Goal: Information Seeking & Learning: Learn about a topic

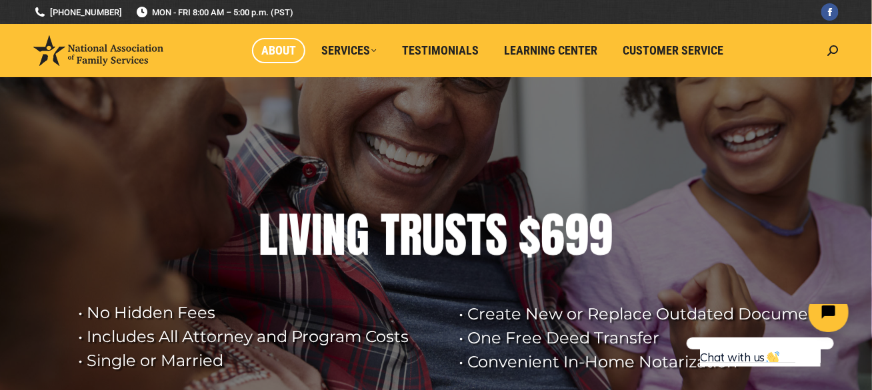
click at [275, 56] on span "About" at bounding box center [278, 50] width 35 height 15
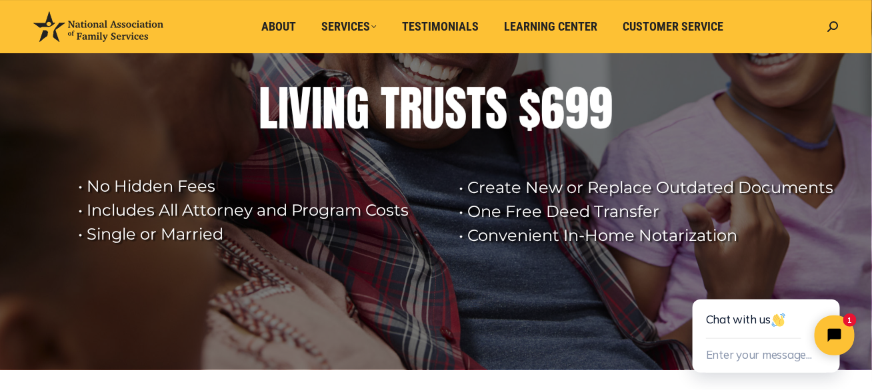
scroll to position [133, 0]
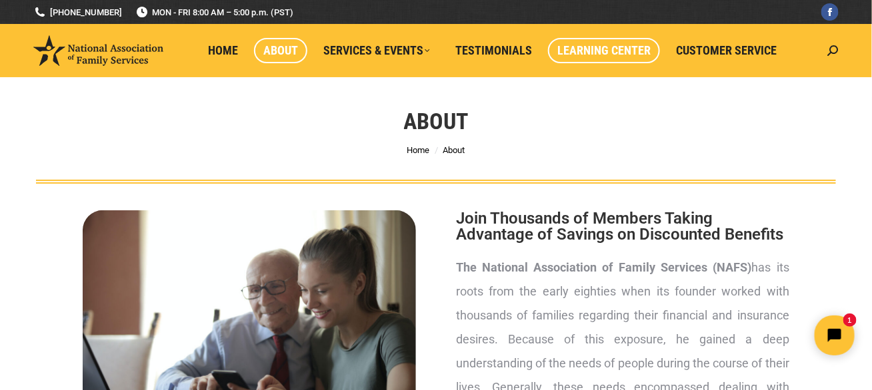
click at [580, 57] on span "Learning Center" at bounding box center [603, 50] width 93 height 15
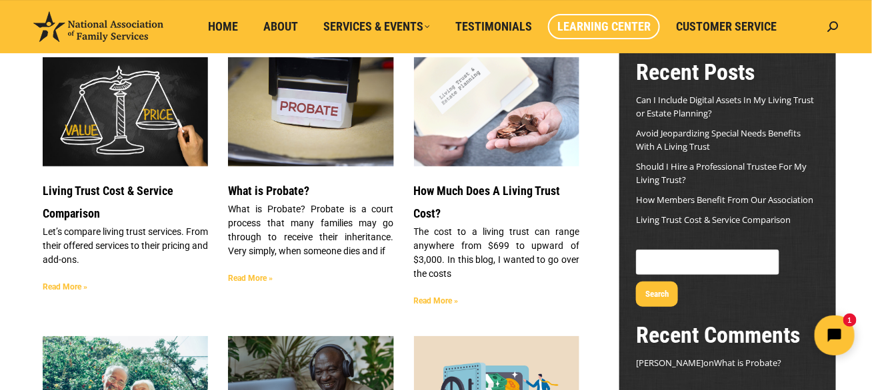
scroll to position [200, 0]
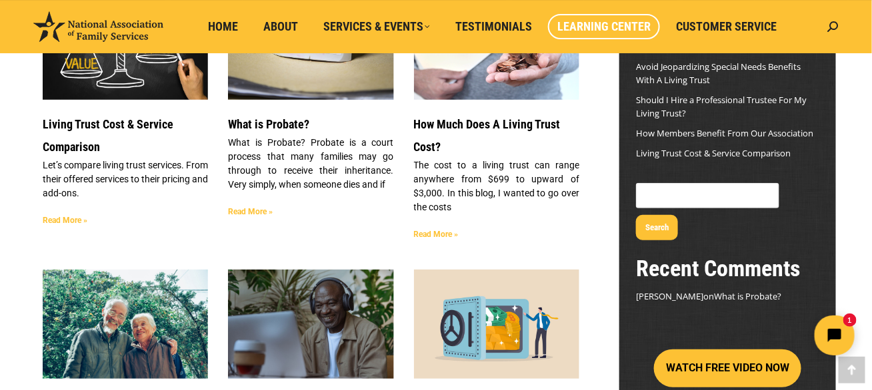
click at [76, 223] on link "Read More »" at bounding box center [65, 220] width 45 height 9
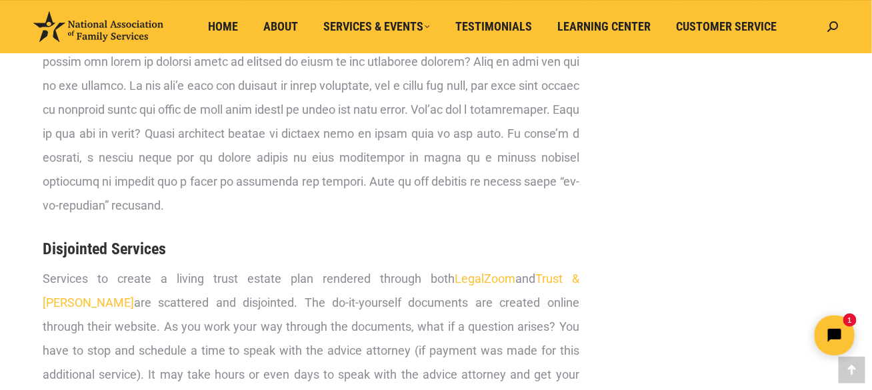
scroll to position [2465, 0]
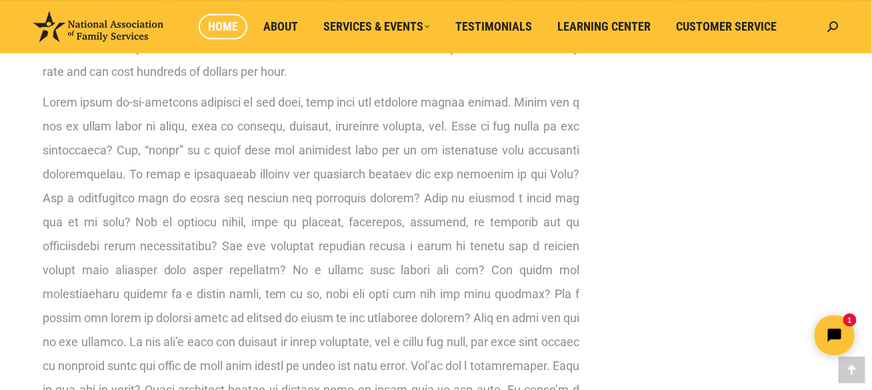
click at [227, 27] on span "Home" at bounding box center [223, 26] width 30 height 15
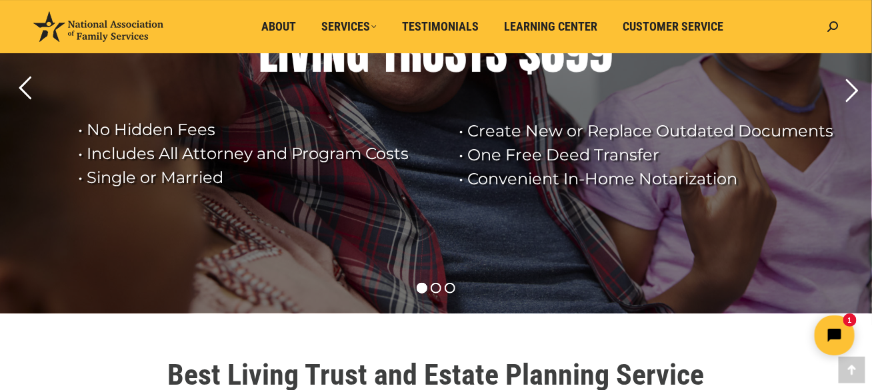
scroll to position [200, 0]
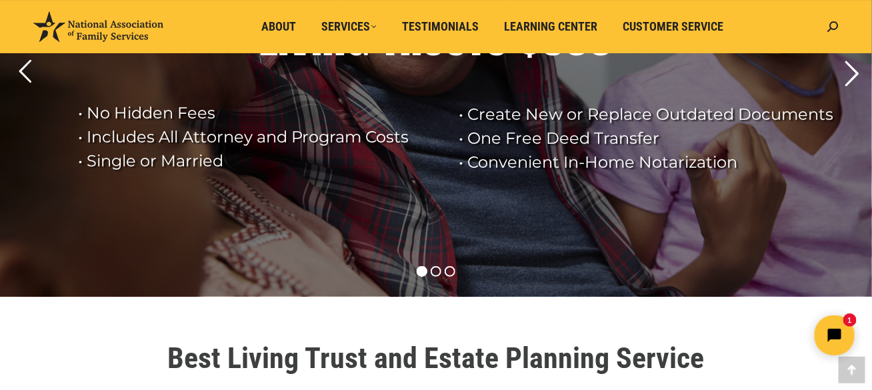
click at [851, 78] on rs-arrow at bounding box center [851, 73] width 33 height 33
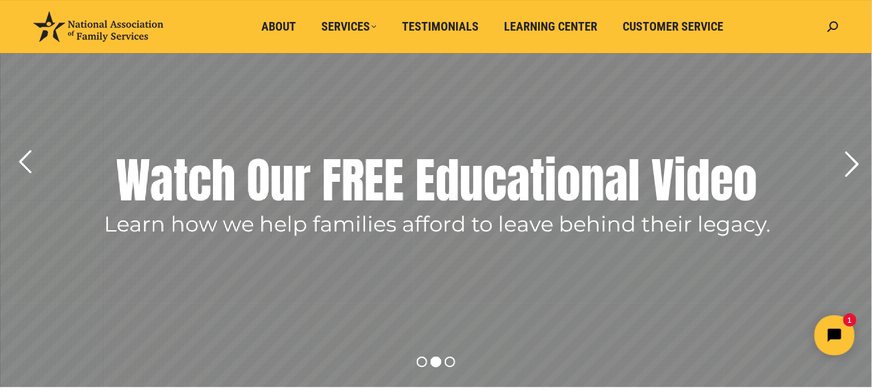
scroll to position [133, 0]
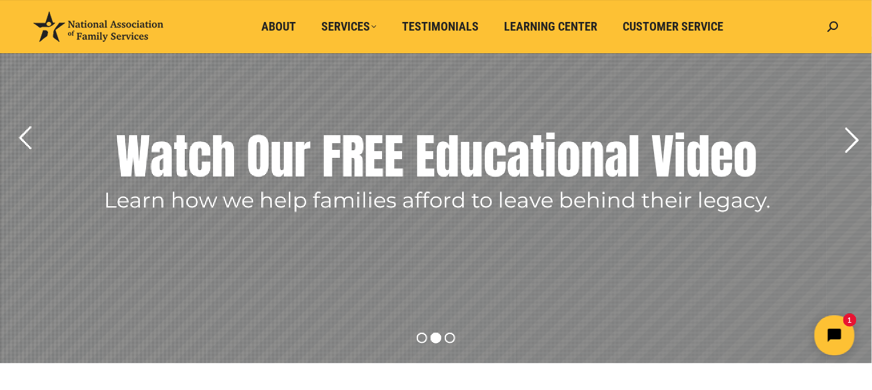
click at [850, 143] on rs-arrow at bounding box center [851, 140] width 33 height 33
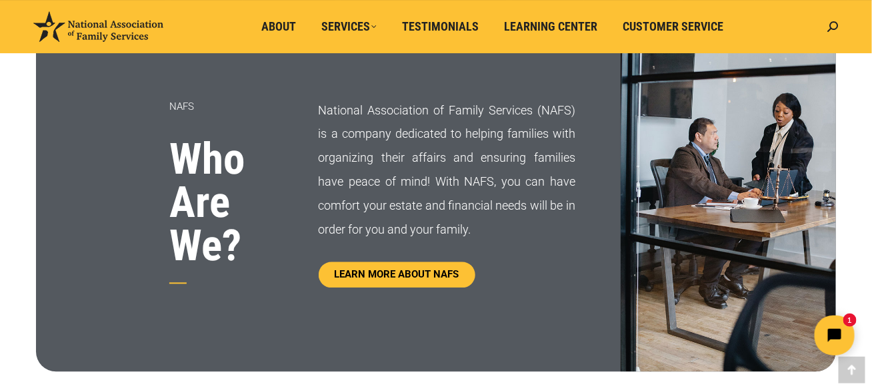
scroll to position [733, 0]
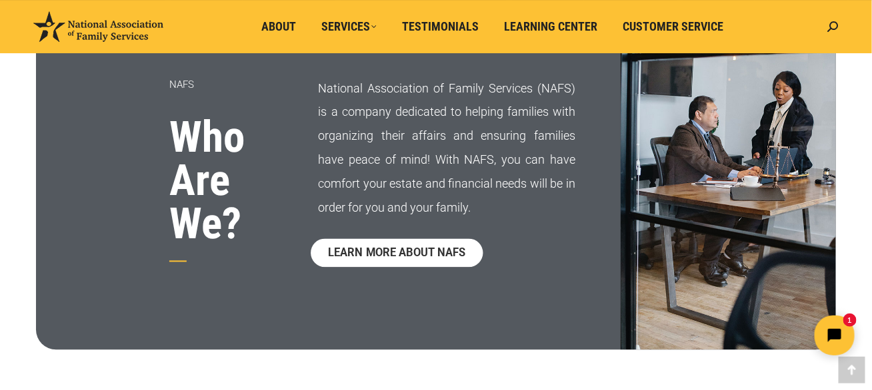
click at [419, 258] on span "LEARN MORE ABOUT NAFS" at bounding box center [396, 253] width 137 height 11
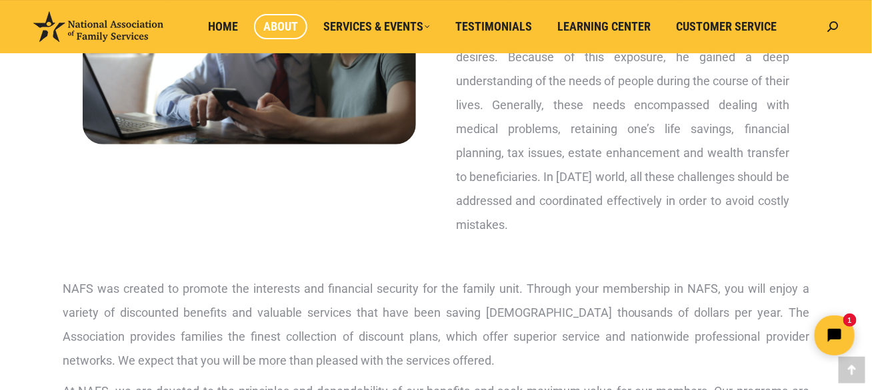
scroll to position [267, 0]
